Goal: Find specific page/section: Find specific page/section

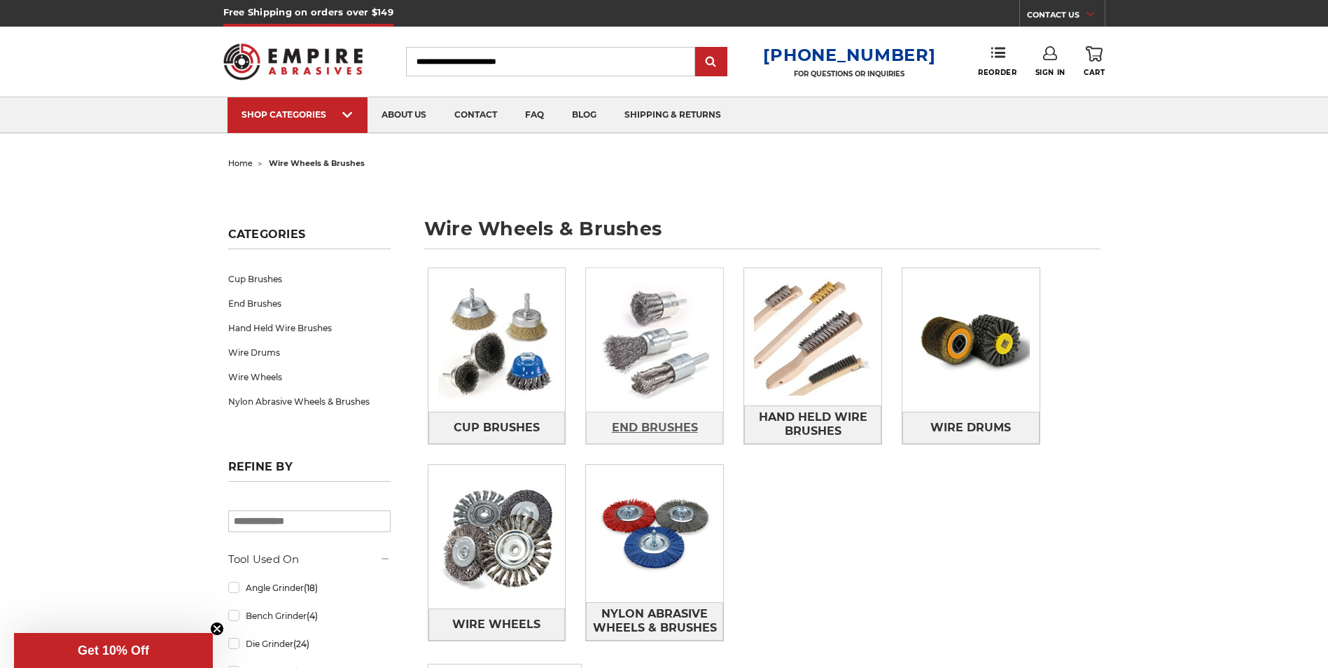
click at [663, 430] on span "End Brushes" at bounding box center [655, 428] width 86 height 24
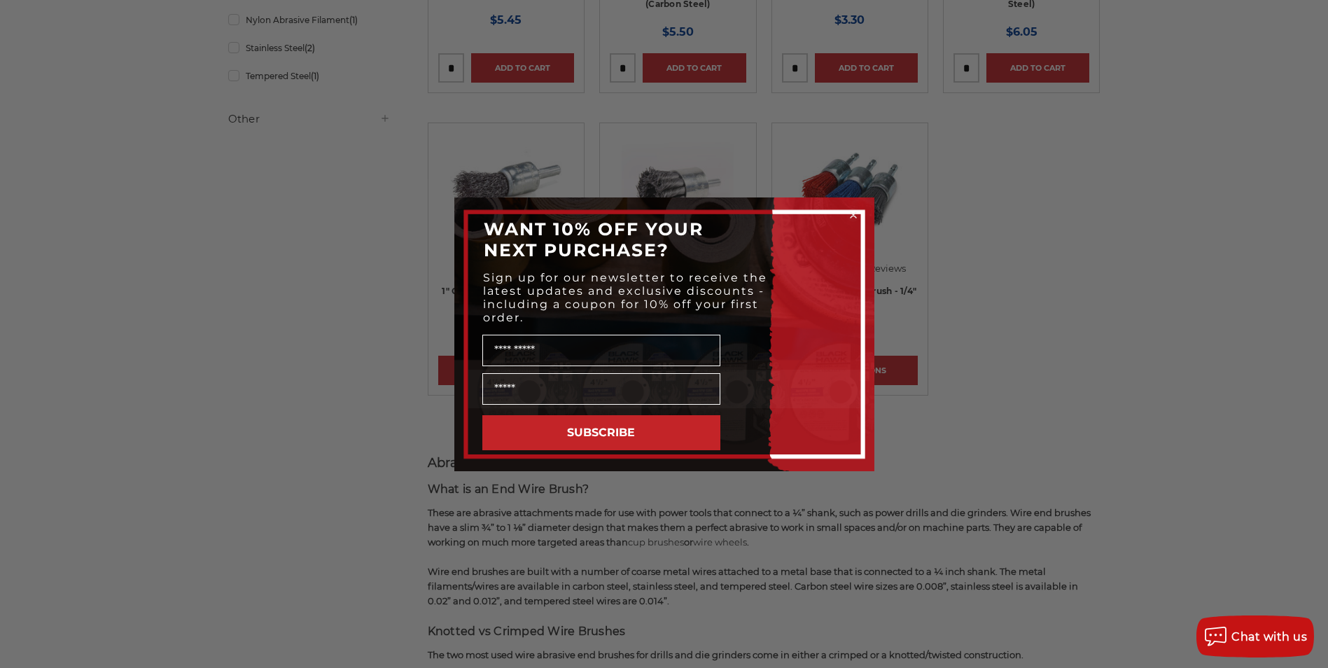
scroll to position [490, 0]
click at [851, 213] on icon "Close dialog" at bounding box center [853, 215] width 6 height 6
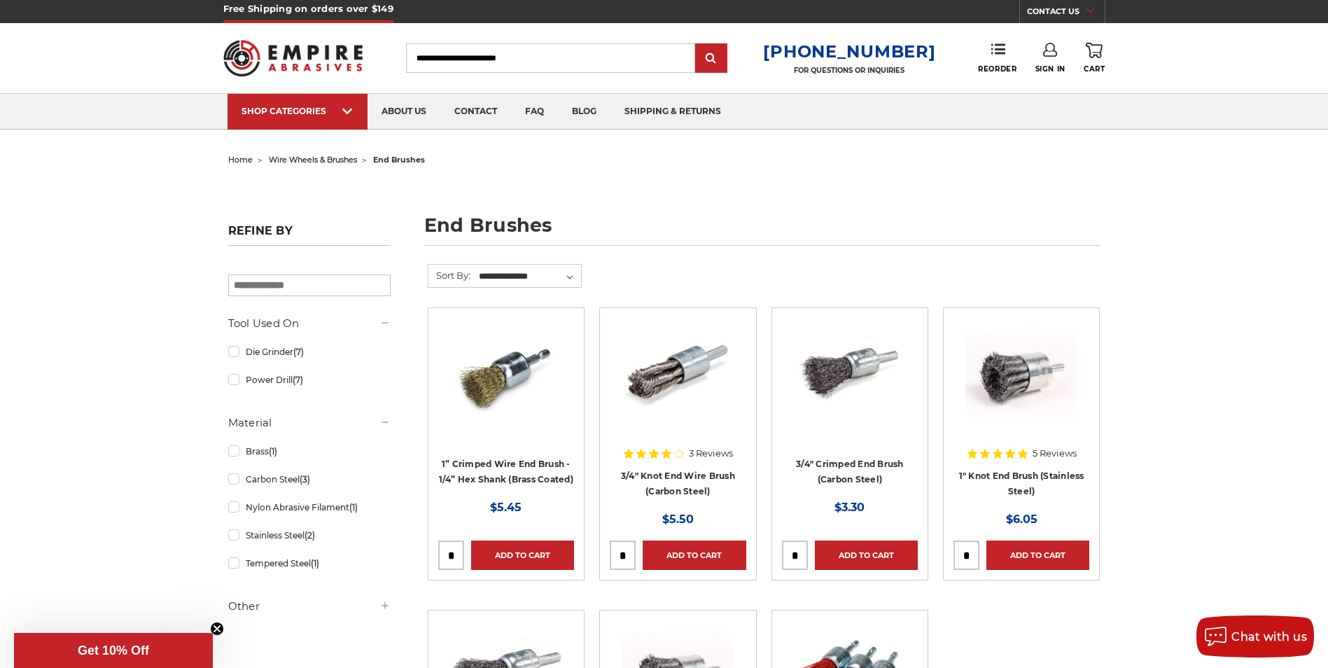
scroll to position [0, 0]
